Goal: Find specific page/section

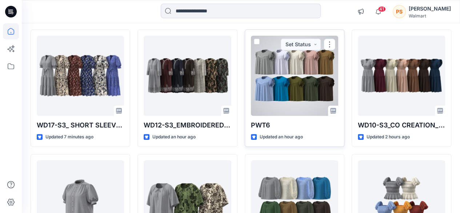
scroll to position [145, 0]
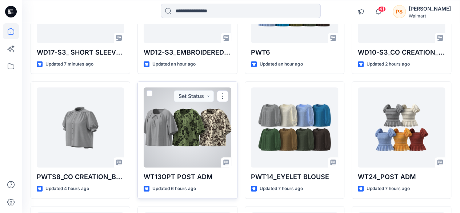
click at [171, 139] on div at bounding box center [187, 127] width 87 height 80
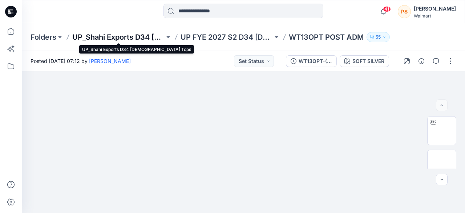
click at [139, 38] on p "UP_Shahi Exports D34 [DEMOGRAPHIC_DATA] Tops" at bounding box center [118, 37] width 92 height 10
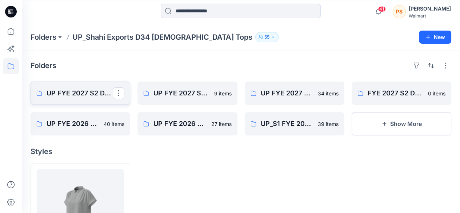
click at [94, 98] on link "UP FYE 2027 S2 D34 [DEMOGRAPHIC_DATA] Woven Tops" at bounding box center [81, 92] width 100 height 23
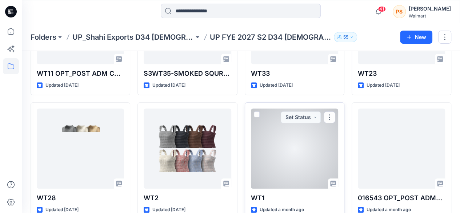
scroll to position [269, 0]
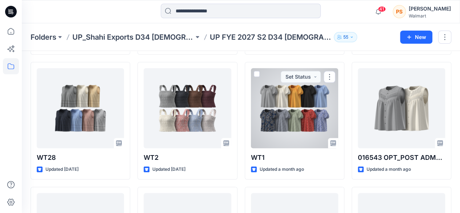
click at [294, 125] on div at bounding box center [294, 108] width 87 height 80
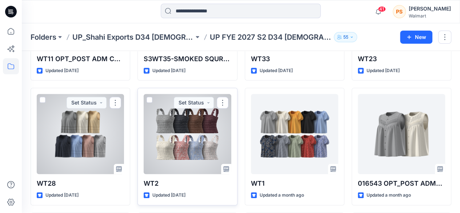
scroll to position [255, 0]
